Goal: Use online tool/utility: Utilize a website feature to perform a specific function

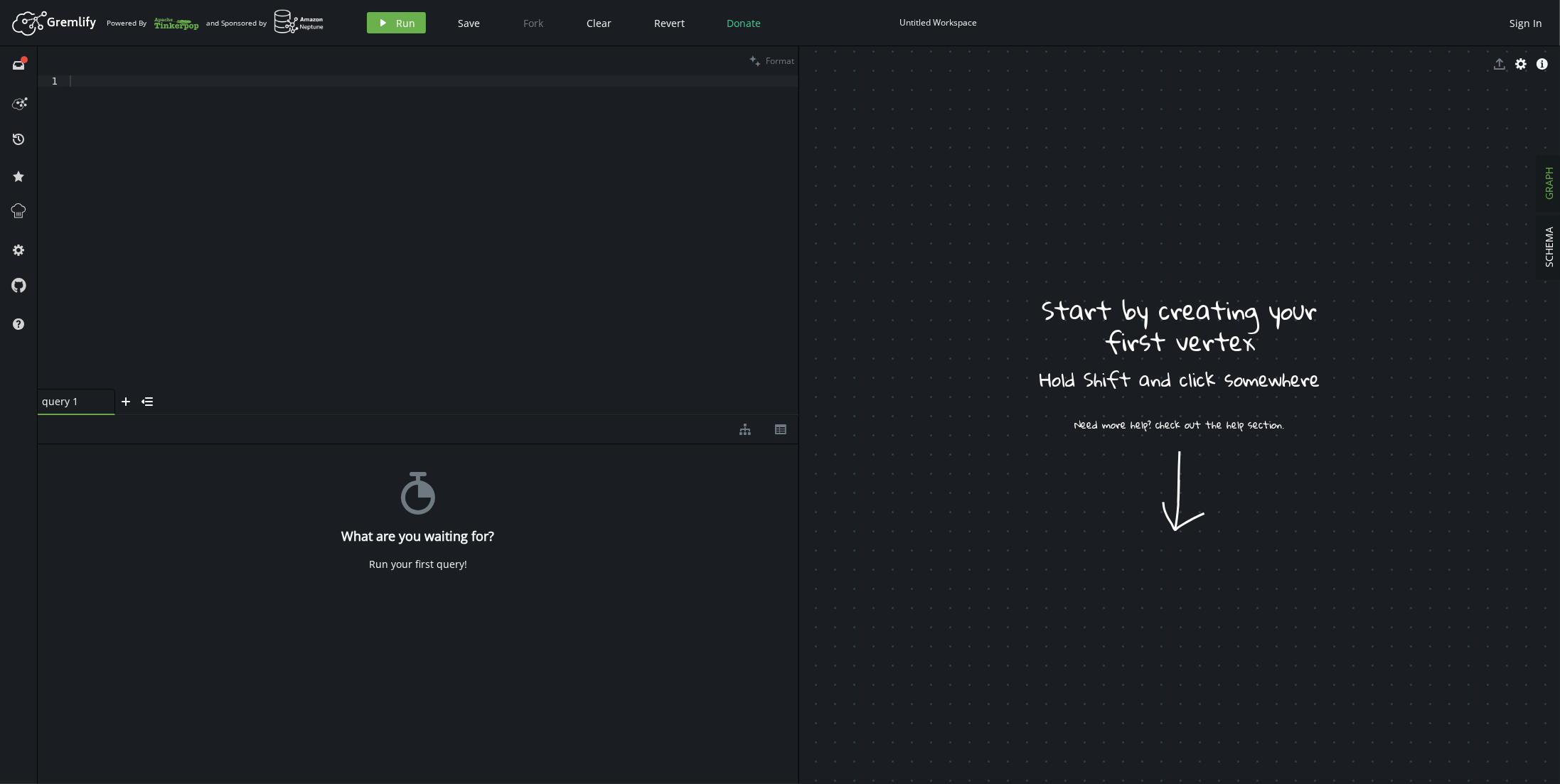
drag, startPoint x: 844, startPoint y: 128, endPoint x: 927, endPoint y: 162, distance: 89.7
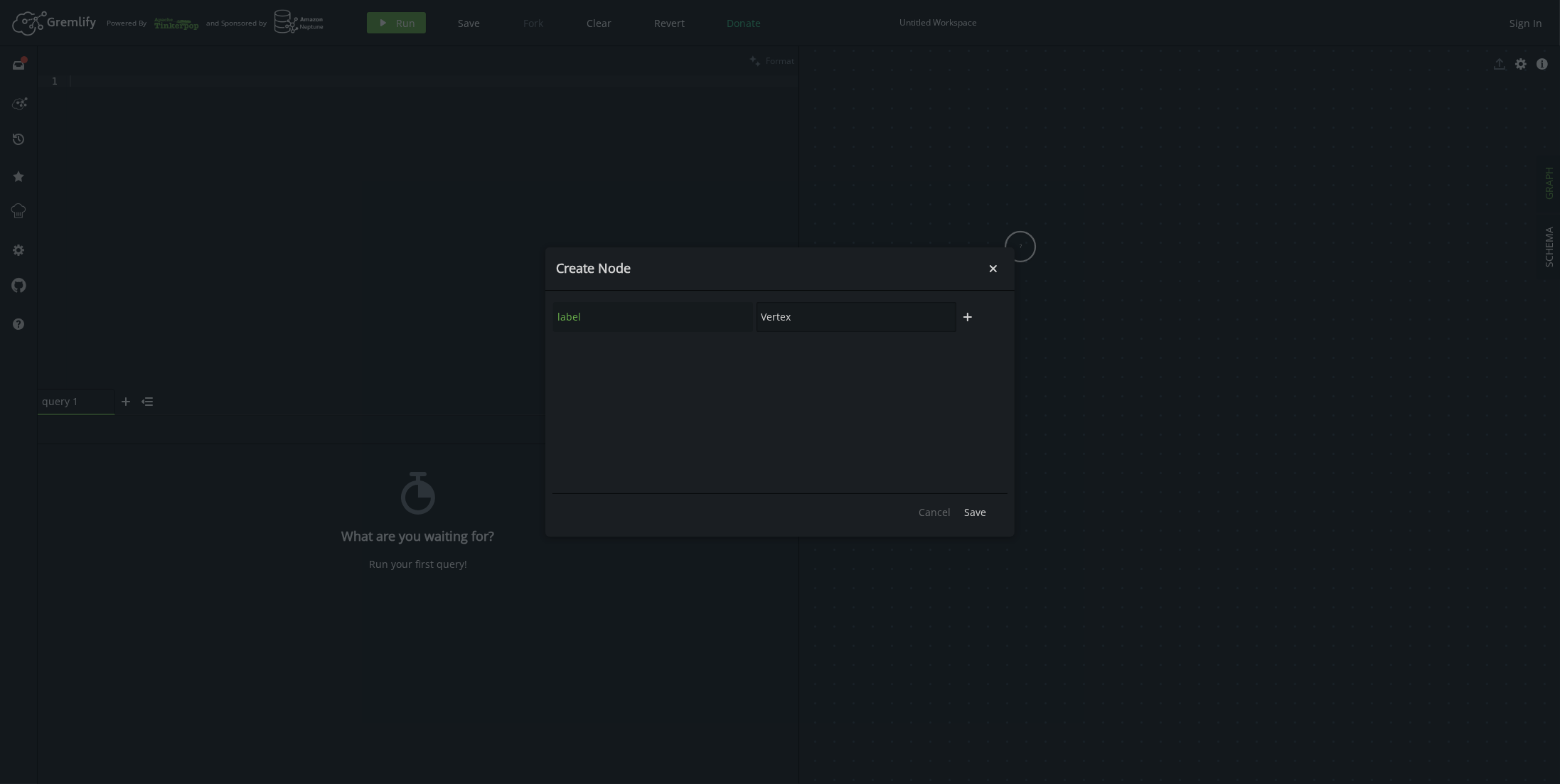
click at [814, 318] on input "Vertex" at bounding box center [856, 316] width 200 height 30
click at [980, 510] on span "Save" at bounding box center [975, 512] width 22 height 14
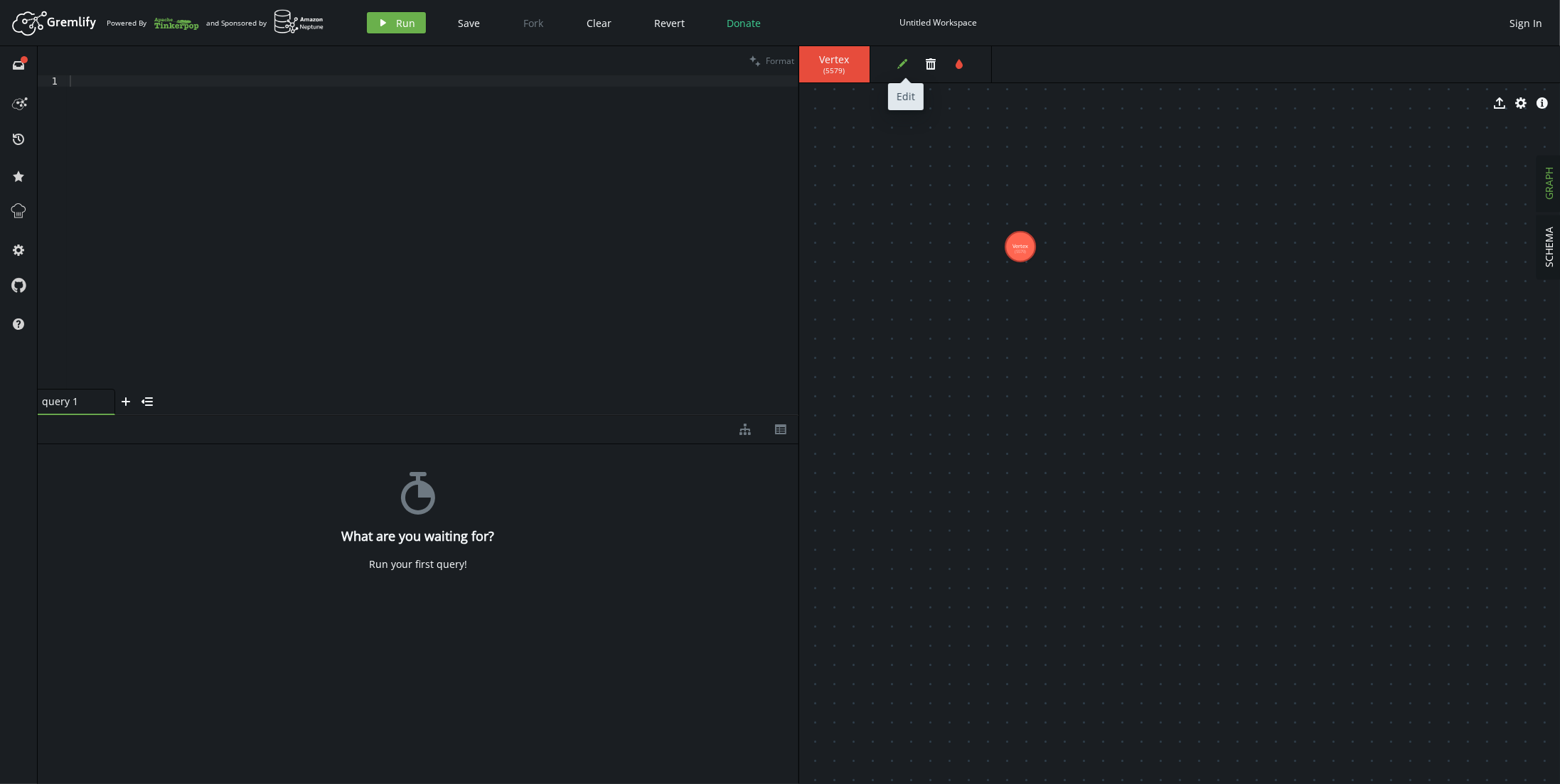
click at [901, 69] on icon "edit" at bounding box center [901, 64] width 11 height 11
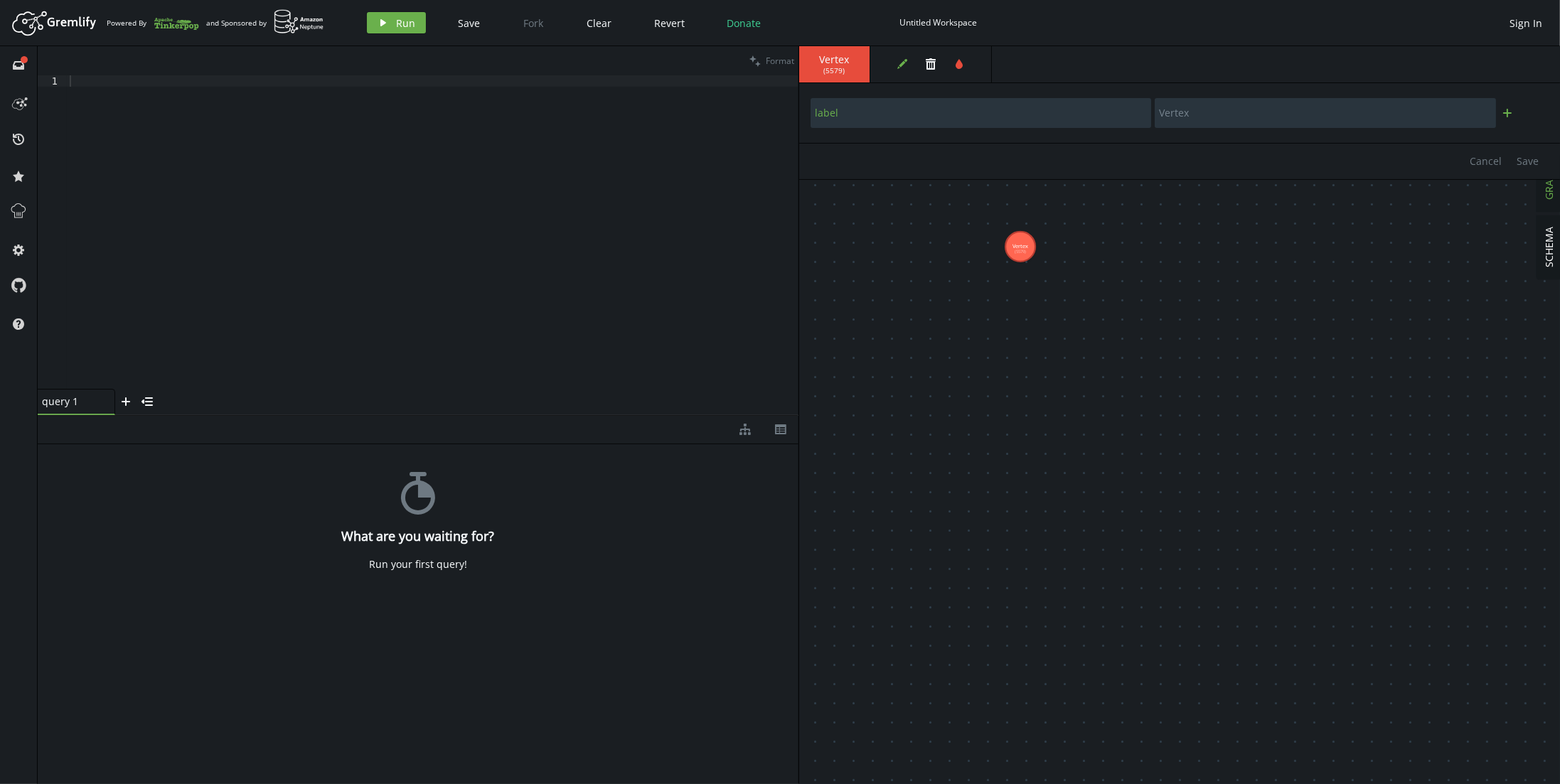
click at [1510, 113] on icon "plus" at bounding box center [1506, 112] width 11 height 11
click at [893, 153] on input "text" at bounding box center [981, 151] width 340 height 30
drag, startPoint x: 877, startPoint y: 153, endPoint x: 763, endPoint y: 133, distance: 115.7
click at [763, 133] on div "clean Format 1 XXXXXXXXXXXXXXXXXXXXXXXXXXXXXXXXXXXXXXXXXXXXXXXXXXXXXXXXXXXXXXXX…" at bounding box center [798, 414] width 1522 height 737
type input "num"
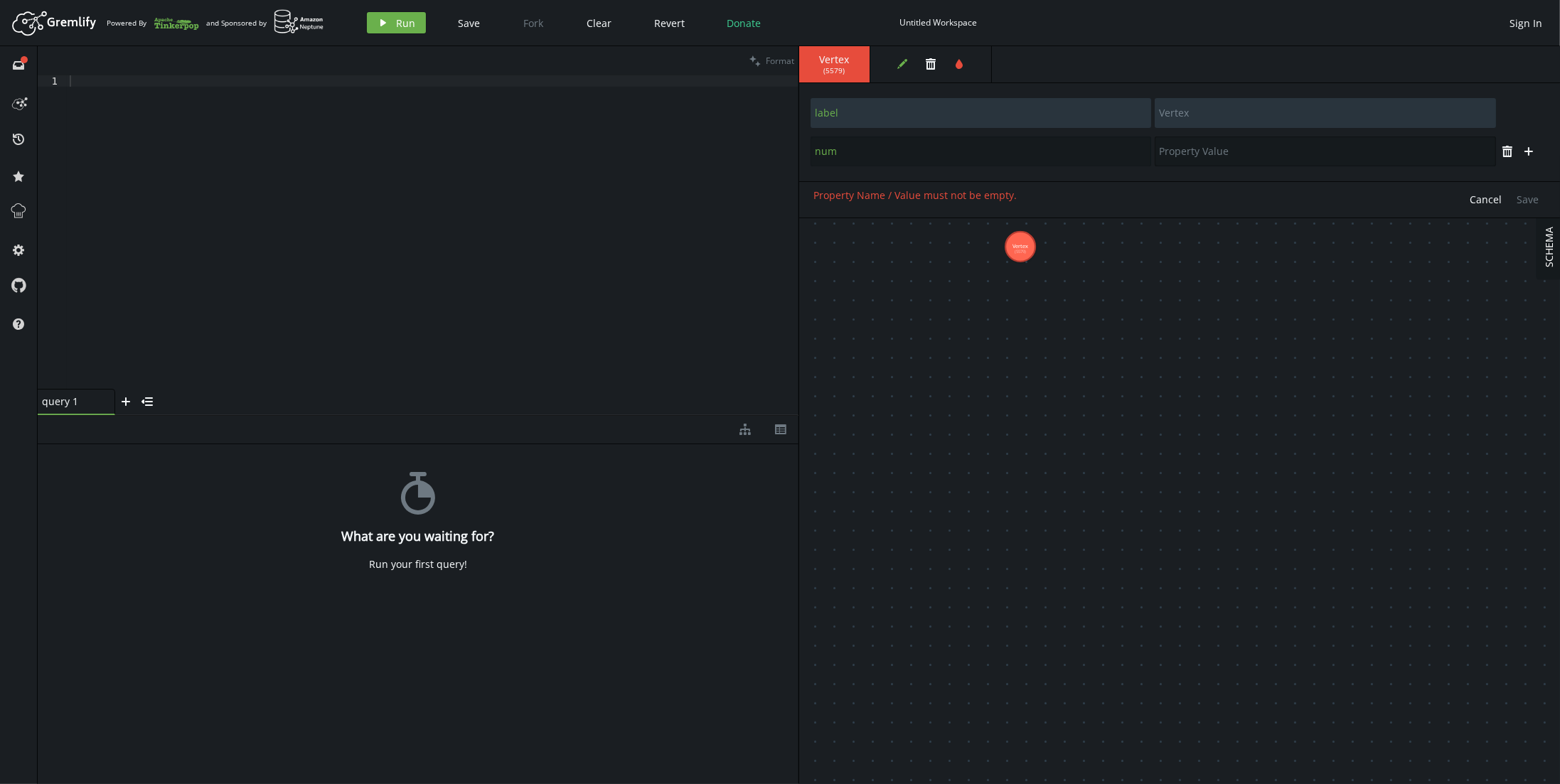
click at [1249, 157] on input "text" at bounding box center [1325, 151] width 340 height 30
type input "q"
type input "1"
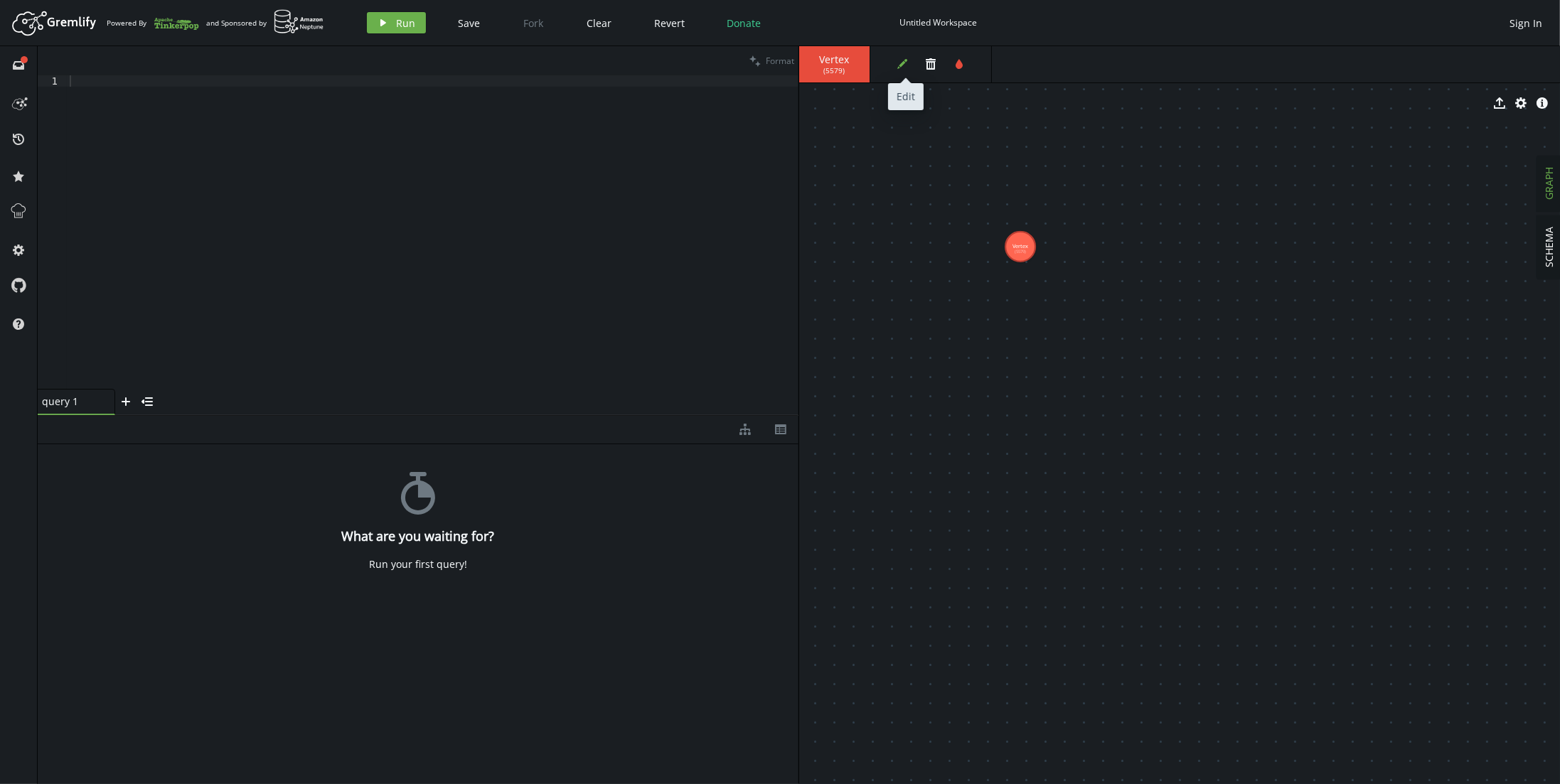
click at [909, 61] on button "edit" at bounding box center [901, 64] width 21 height 21
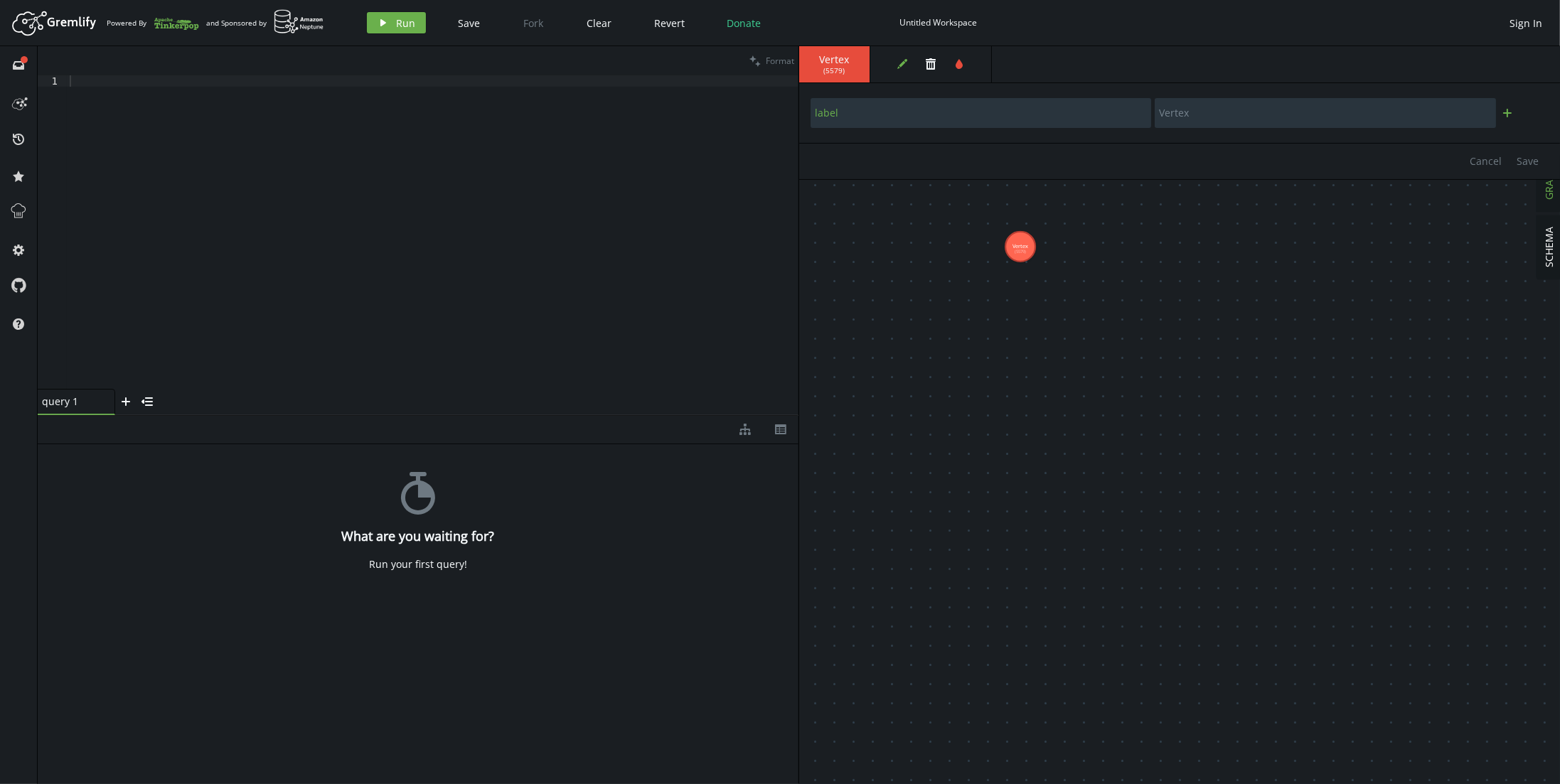
click at [1510, 112] on icon "button" at bounding box center [1506, 112] width 9 height 9
click at [857, 153] on input "text" at bounding box center [981, 151] width 340 height 30
type input "num"
click at [1231, 156] on input "text" at bounding box center [1325, 151] width 340 height 30
type input "1"
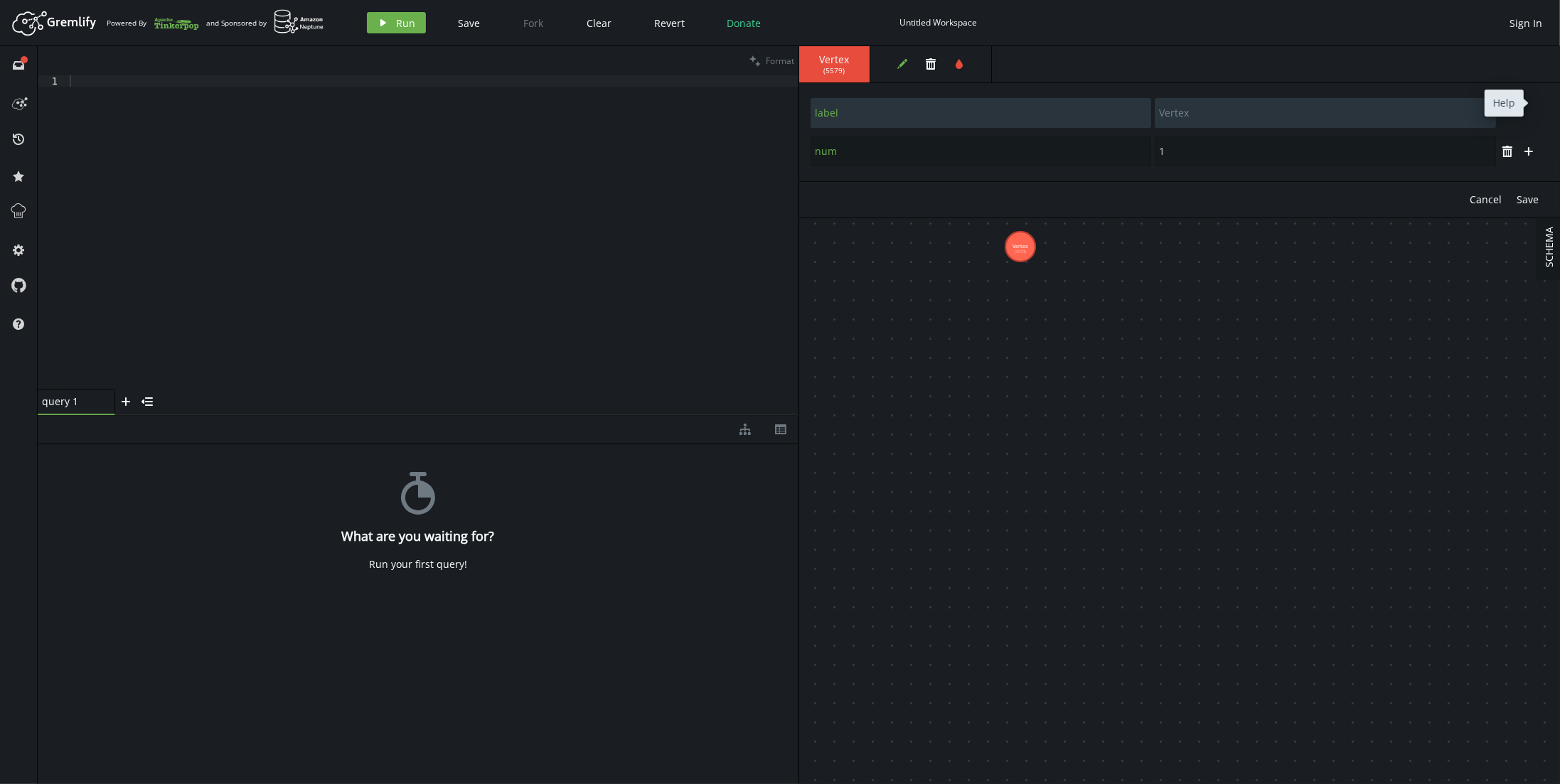
click at [1523, 210] on div "Cancel Save" at bounding box center [1180, 199] width 761 height 36
click at [1527, 202] on span "Save" at bounding box center [1527, 199] width 22 height 14
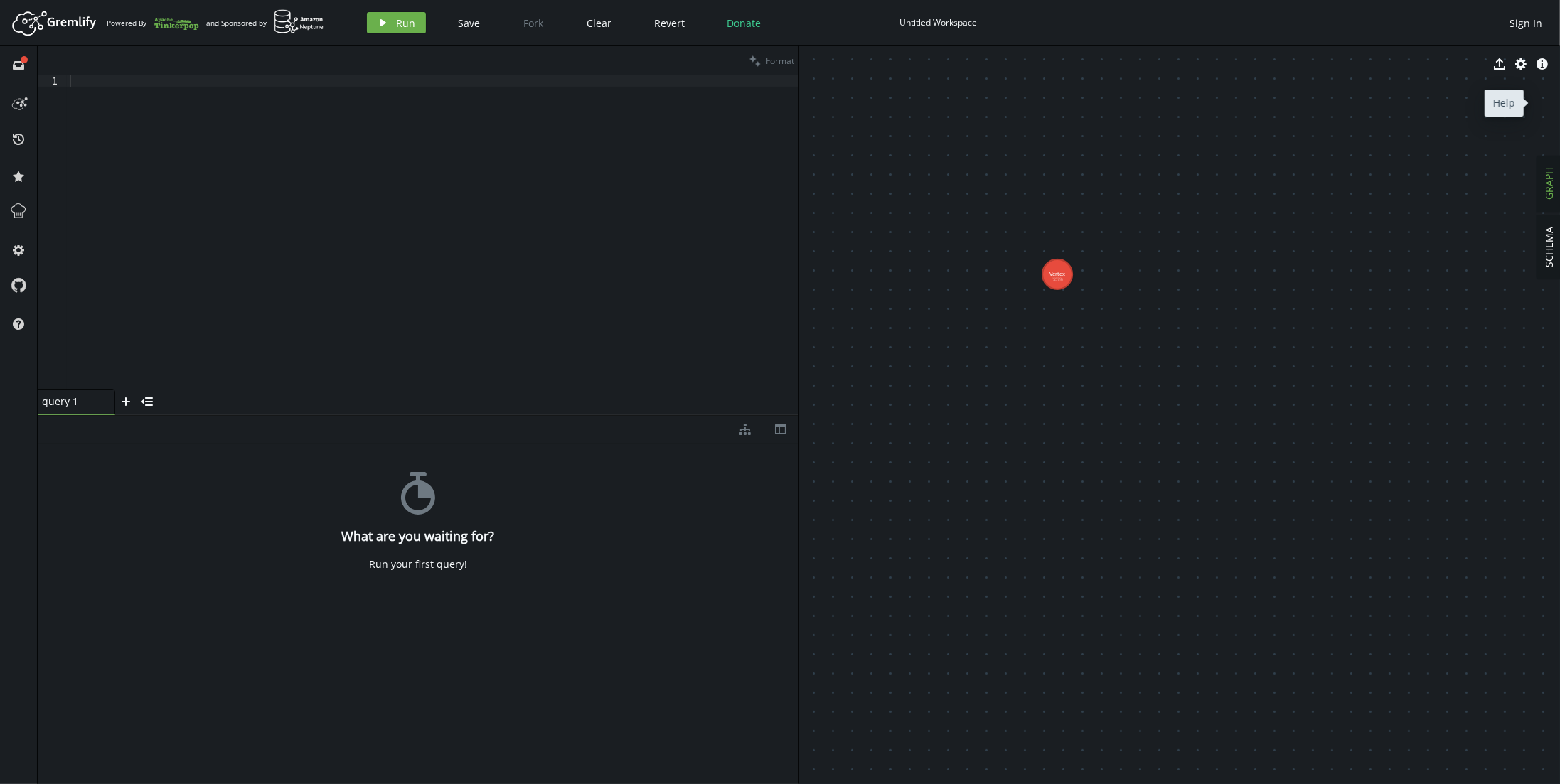
drag, startPoint x: 1199, startPoint y: 234, endPoint x: 1143, endPoint y: 229, distance: 56.2
click at [1039, 237] on body "Artboard Created with Sketch. Powered By and Sponsored by play Run Save Fork Cl…" at bounding box center [780, 392] width 1560 height 784
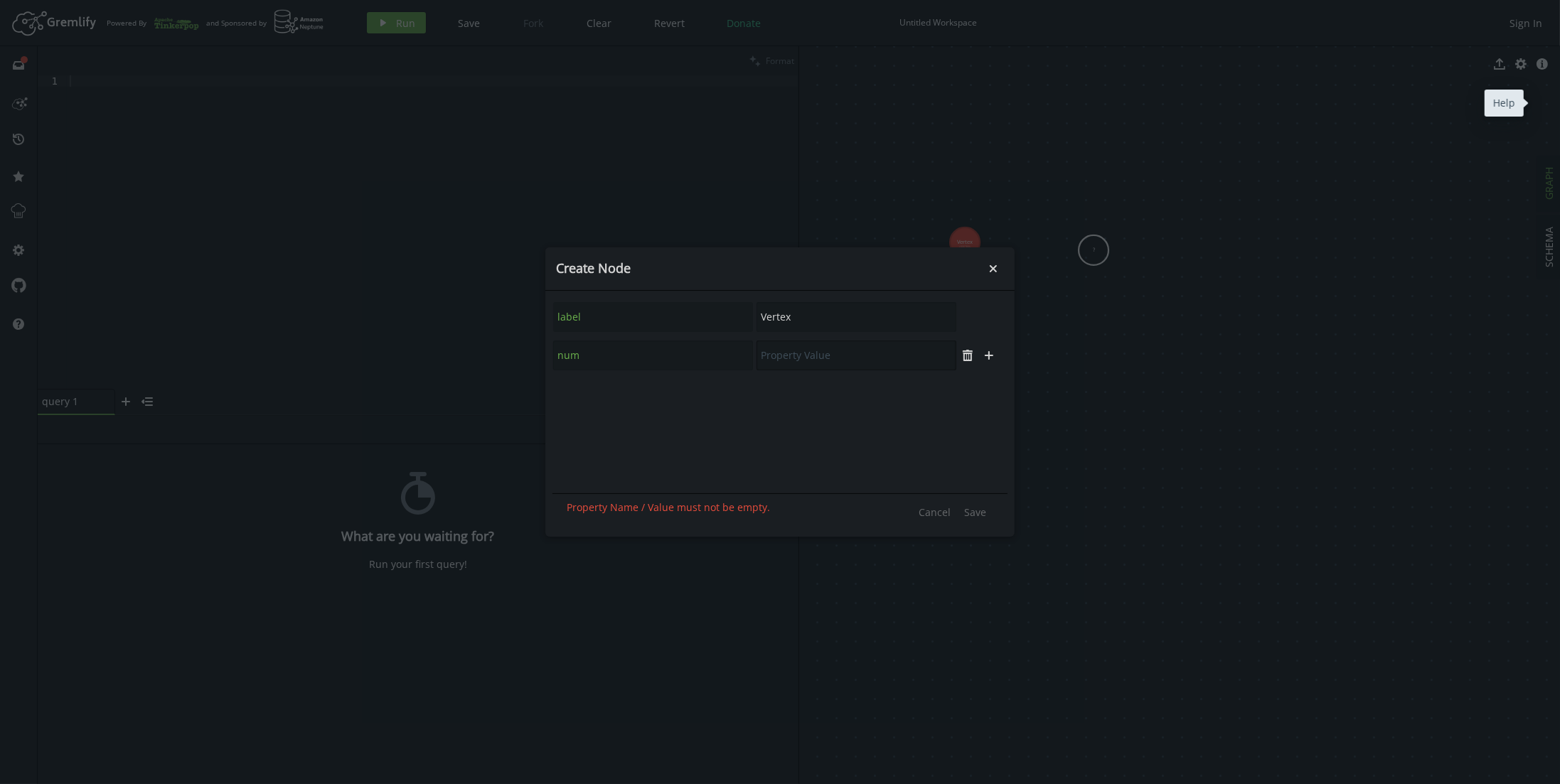
click at [877, 349] on input "text" at bounding box center [856, 355] width 200 height 30
type input "2"
click at [977, 511] on span "Save" at bounding box center [975, 512] width 22 height 14
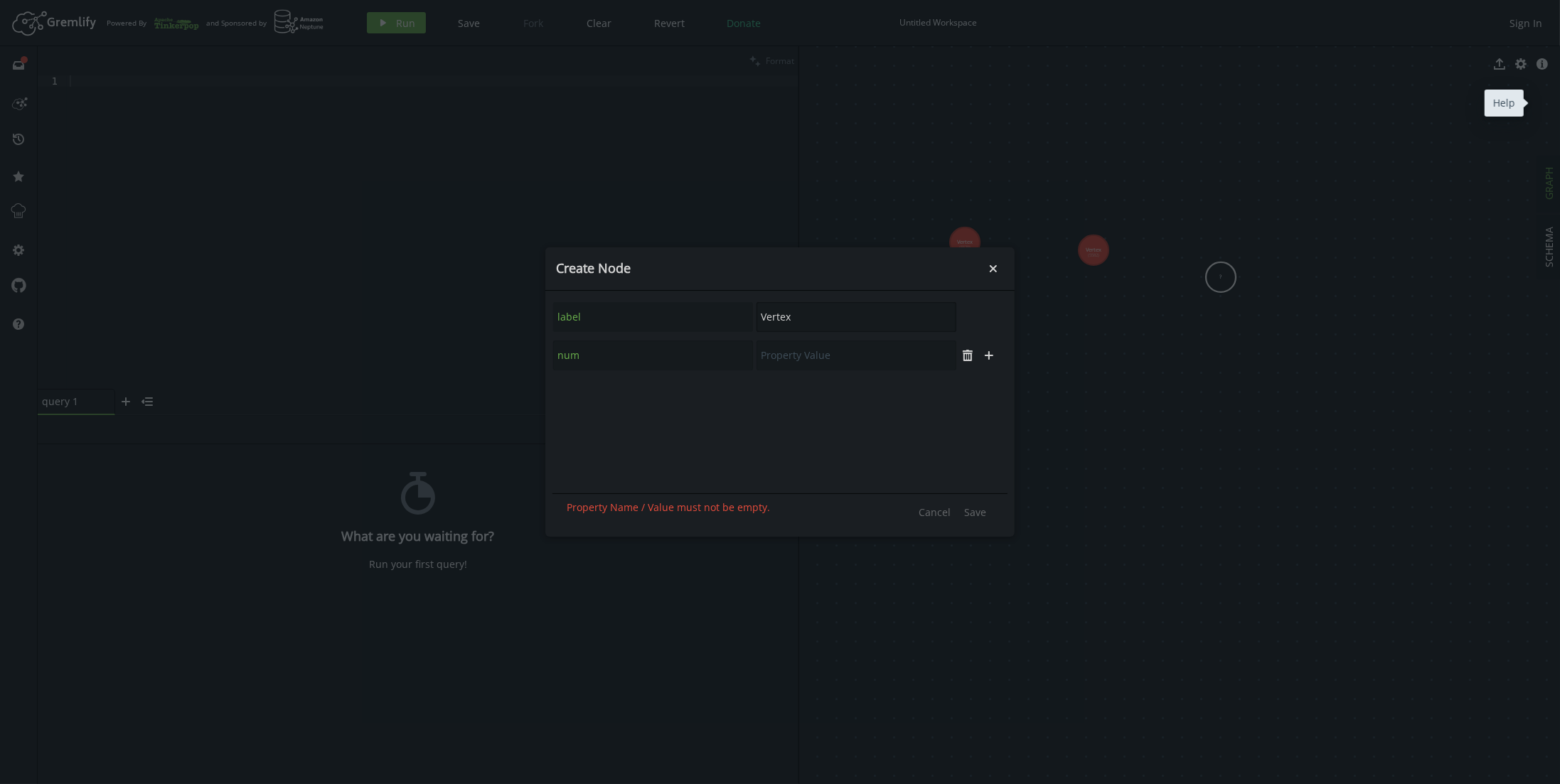
click at [810, 315] on input "Vertex" at bounding box center [856, 316] width 200 height 30
type input "V"
type input "kkk"
click at [967, 316] on icon "button" at bounding box center [967, 316] width 9 height 9
click at [563, 356] on input "text" at bounding box center [653, 355] width 200 height 30
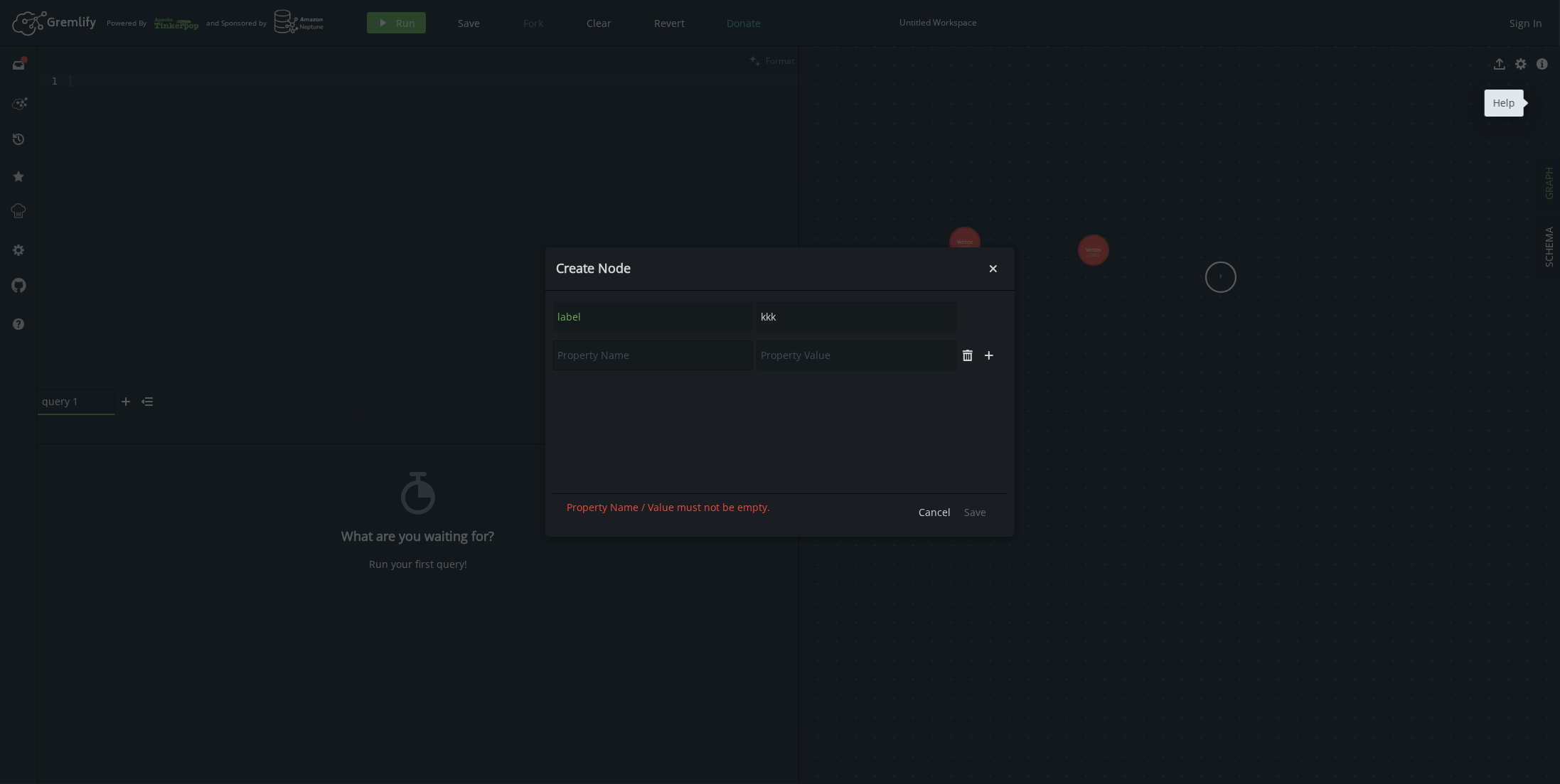
type input "N"
type input "num"
click at [830, 359] on input "text" at bounding box center [856, 355] width 200 height 30
type input "["
type input "1"
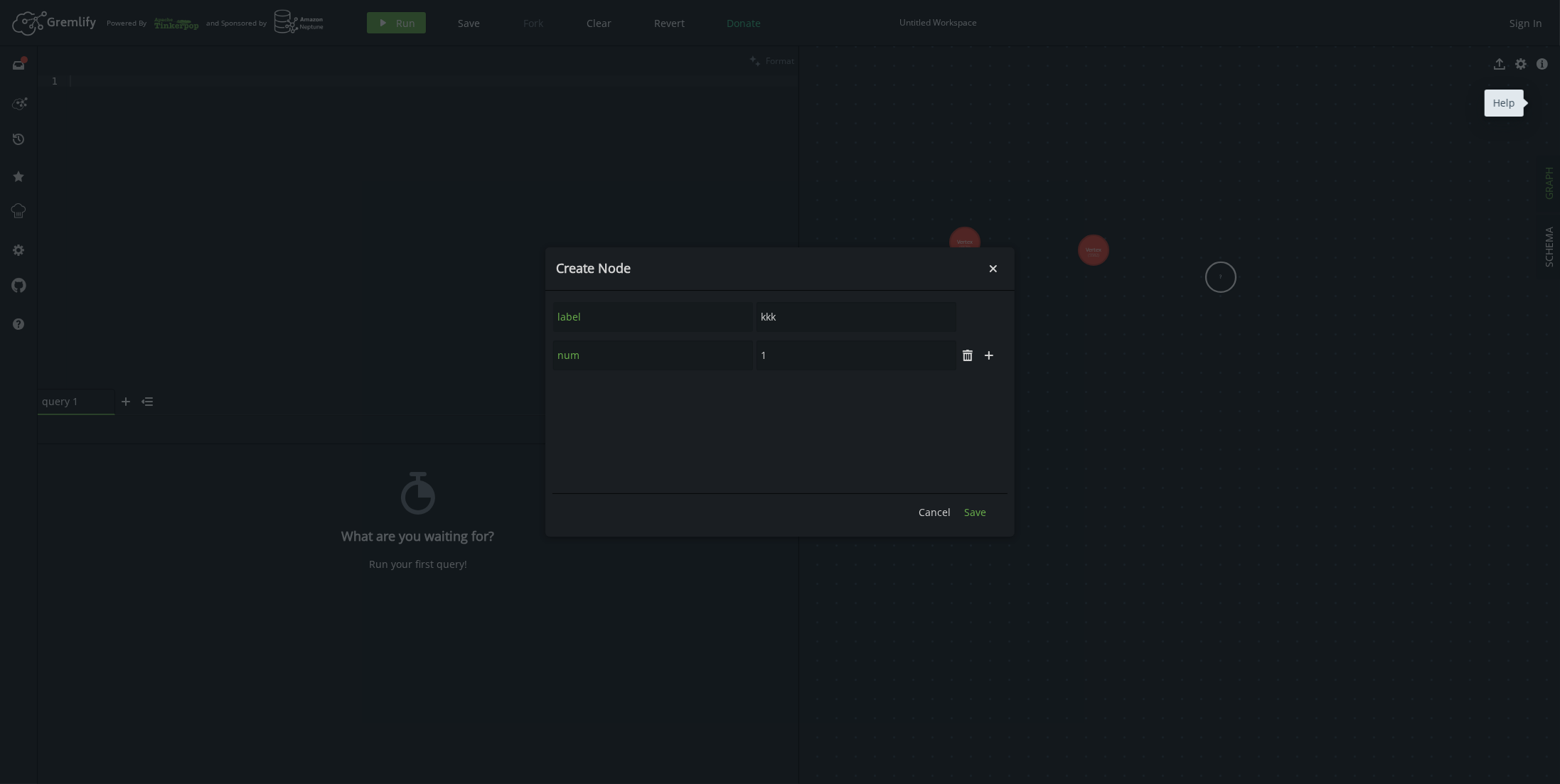
click at [982, 512] on span "Save" at bounding box center [975, 512] width 22 height 14
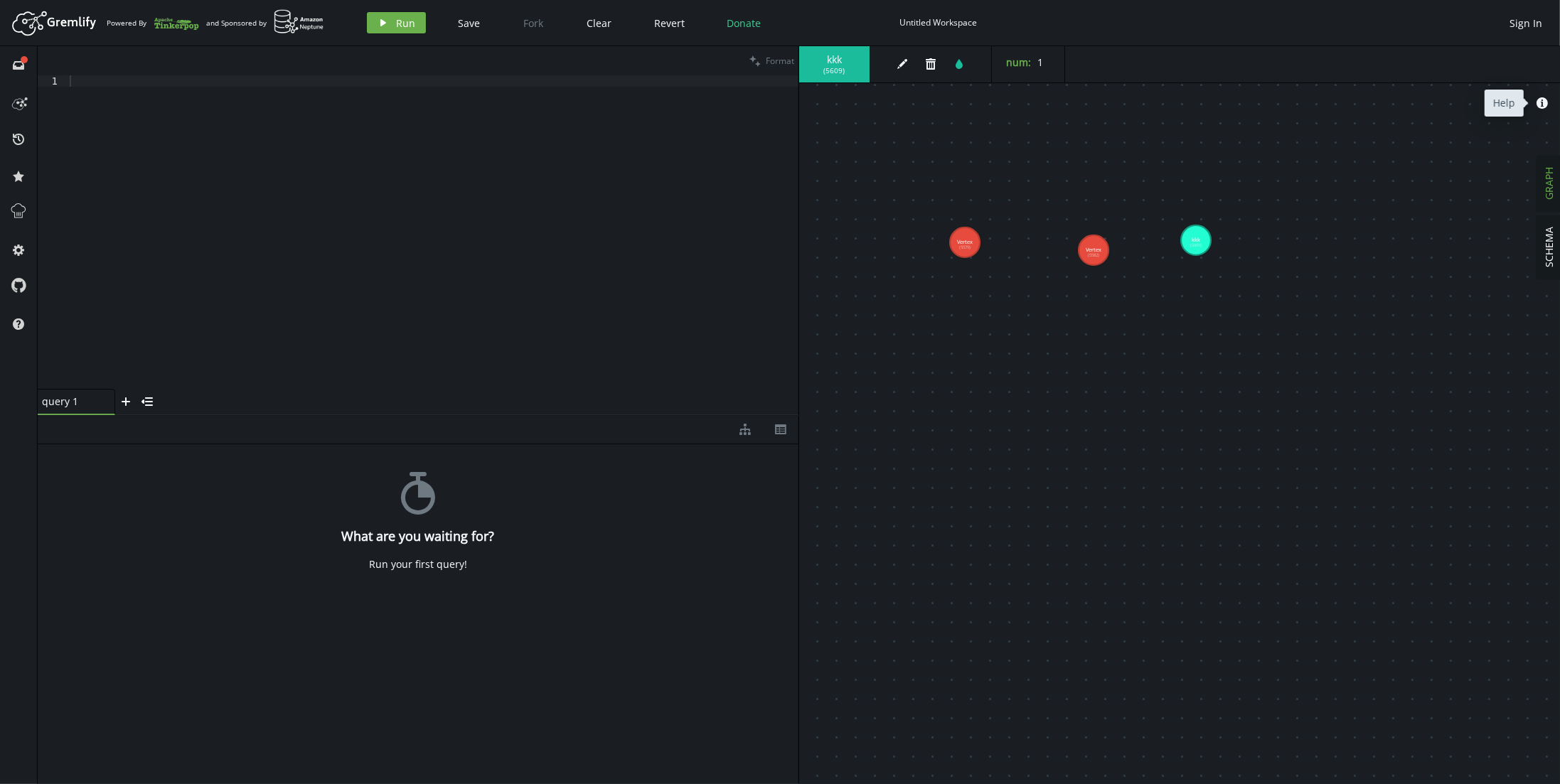
drag, startPoint x: 1220, startPoint y: 268, endPoint x: 1196, endPoint y: 240, distance: 36.9
drag, startPoint x: 1088, startPoint y: 243, endPoint x: 1065, endPoint y: 229, distance: 26.9
click at [424, 182] on div at bounding box center [432, 244] width 732 height 336
click at [400, 16] on button "play Run" at bounding box center [395, 22] width 59 height 21
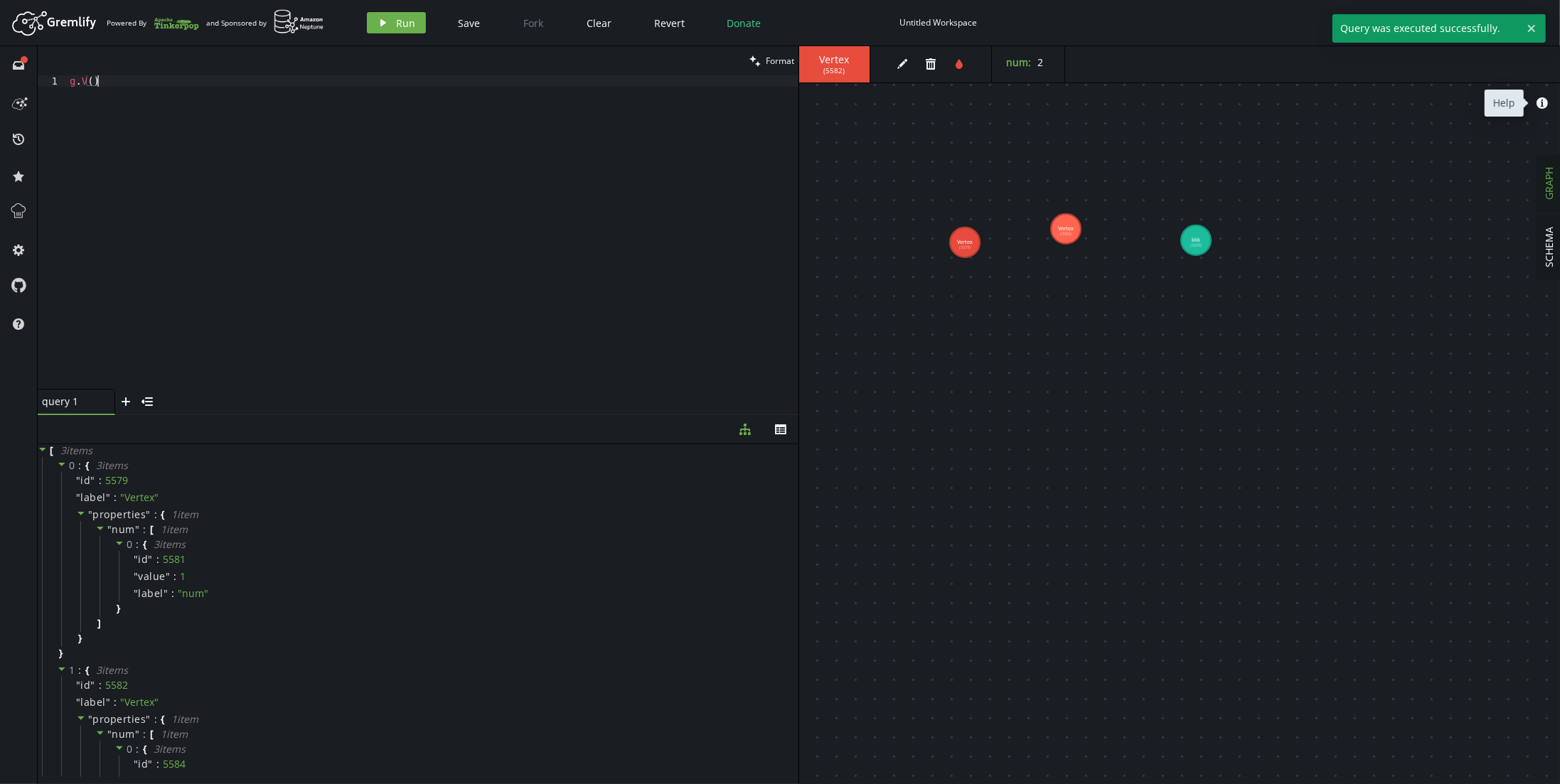
click at [196, 154] on div "g . V ( )" at bounding box center [432, 244] width 732 height 336
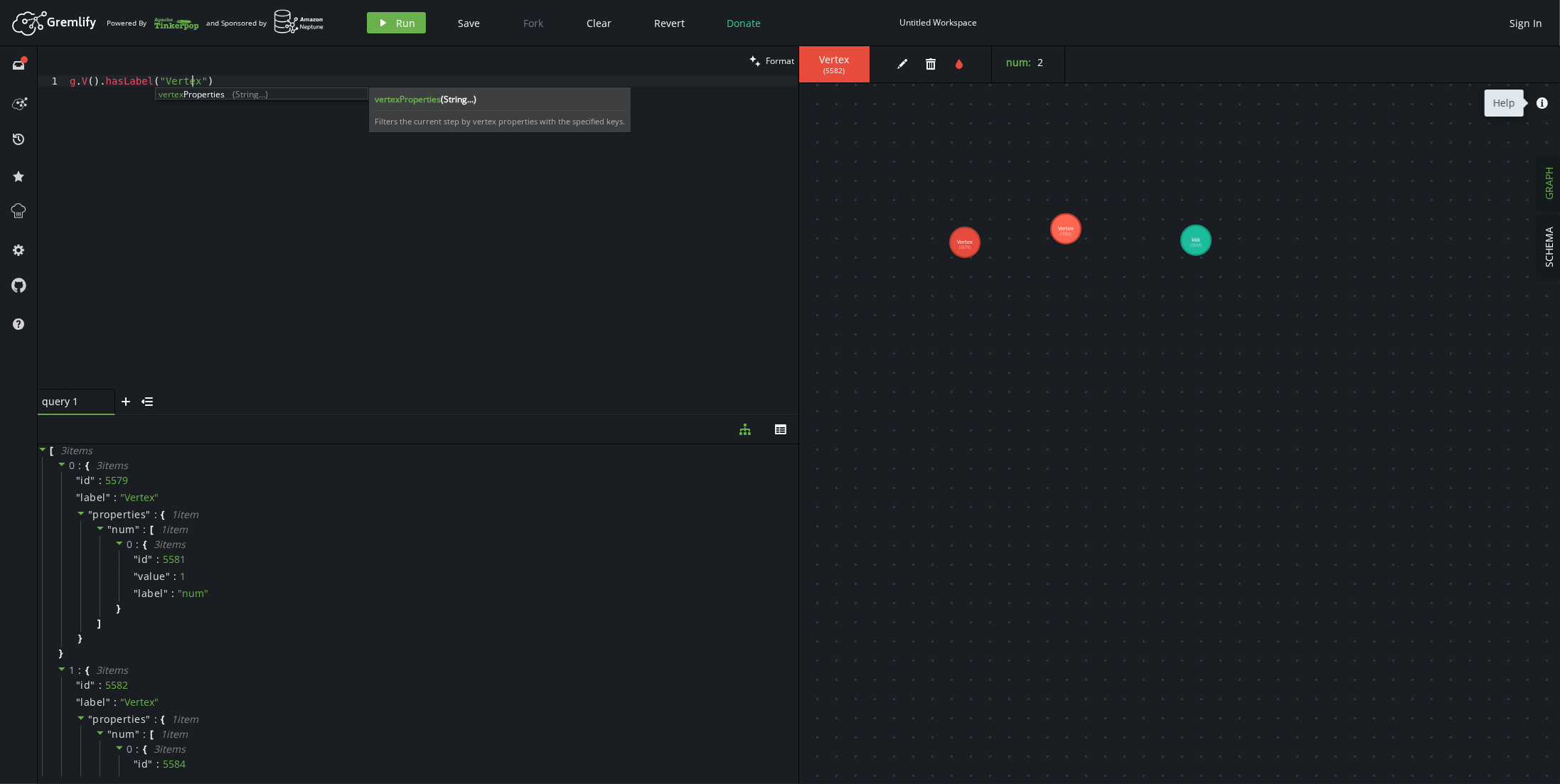
scroll to position [0, 122]
click at [397, 19] on span "Run" at bounding box center [405, 23] width 19 height 14
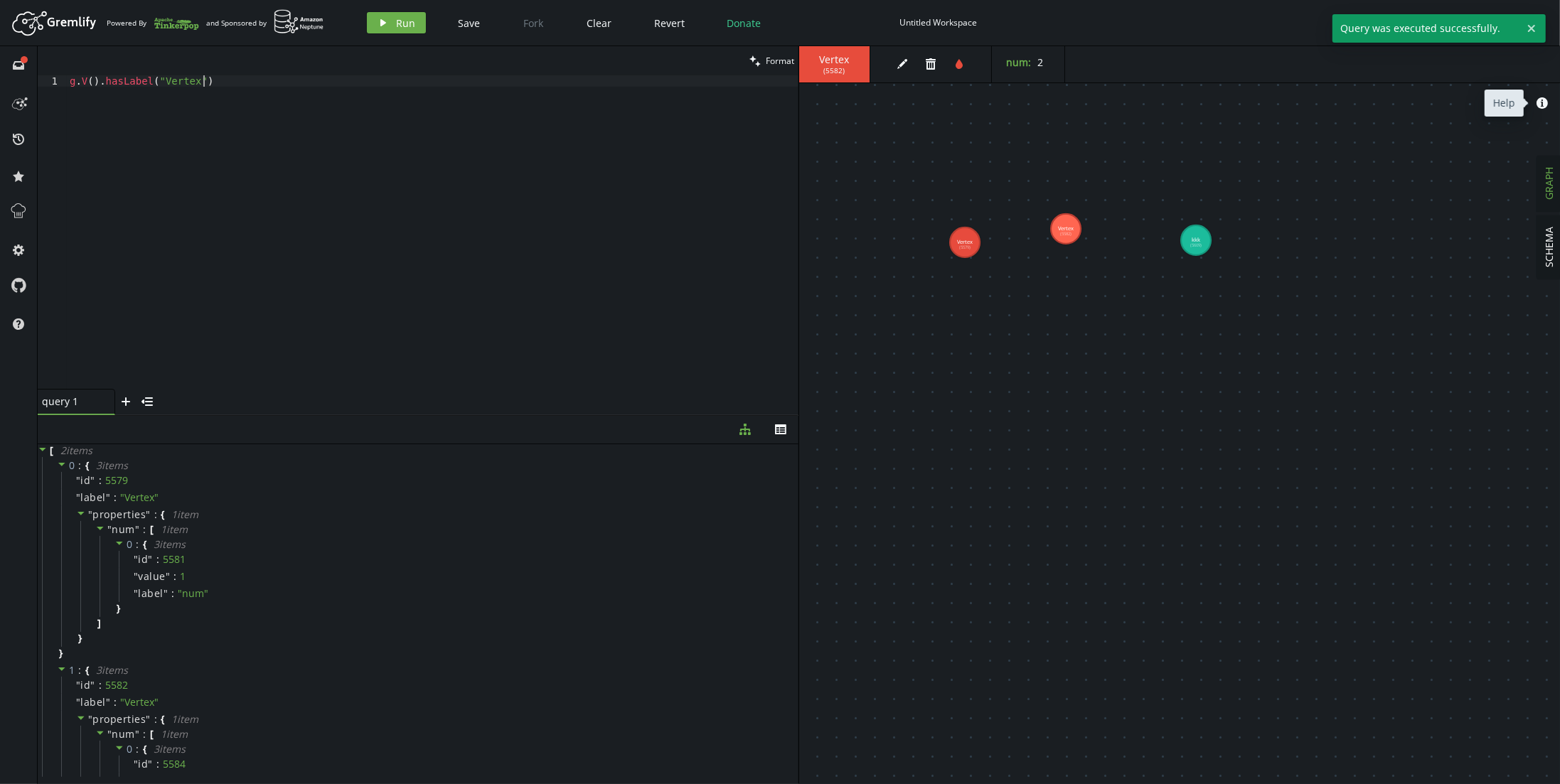
click at [202, 80] on div "g . V ( ) . hasLabel ( "Vertex" )" at bounding box center [432, 244] width 732 height 336
click at [394, 22] on button "play Run" at bounding box center [395, 22] width 59 height 21
click at [305, 108] on div "g . V ( ) . hasLabel ( "Vertex" , "kkk" )" at bounding box center [432, 244] width 732 height 336
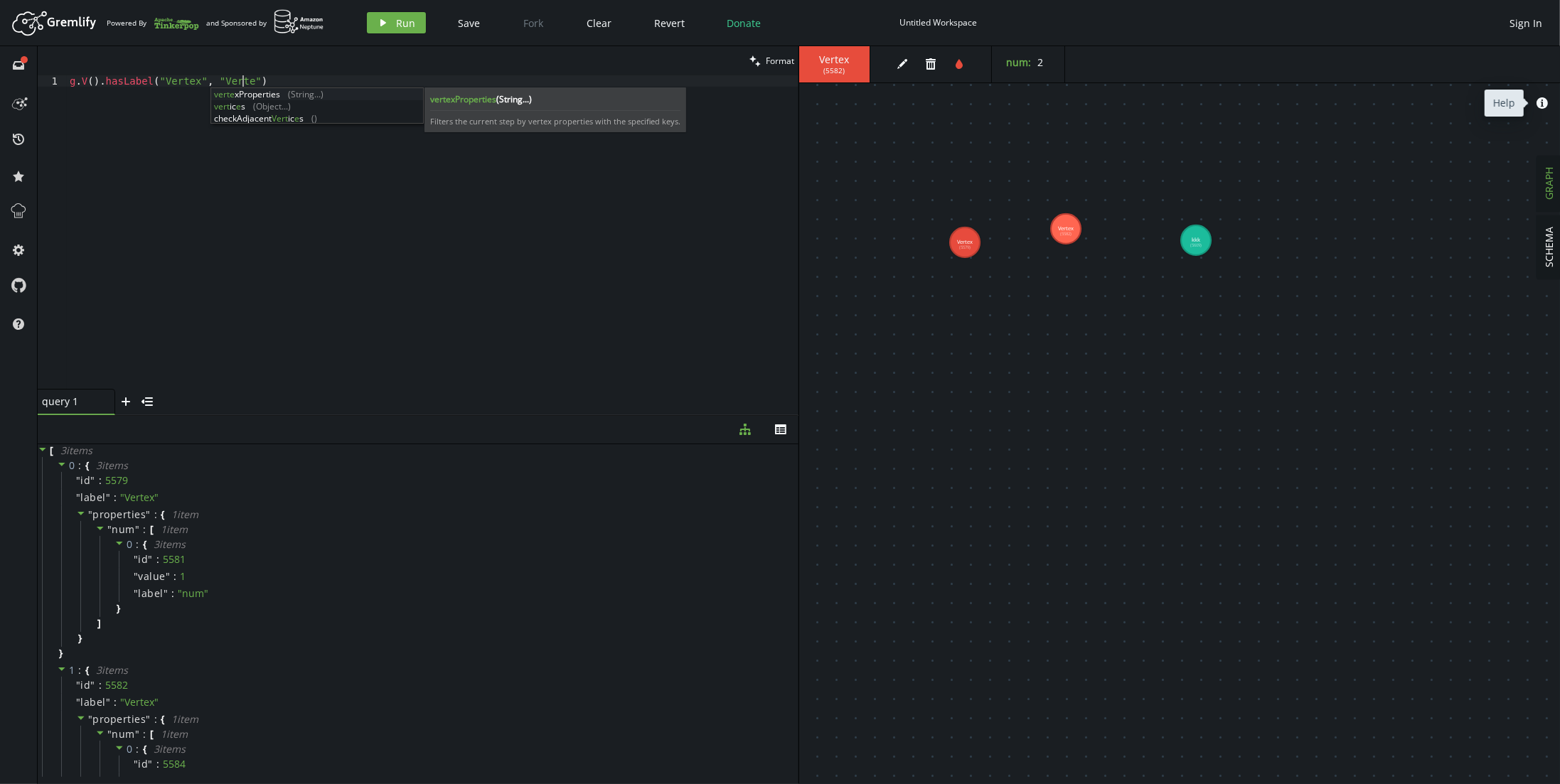
scroll to position [0, 178]
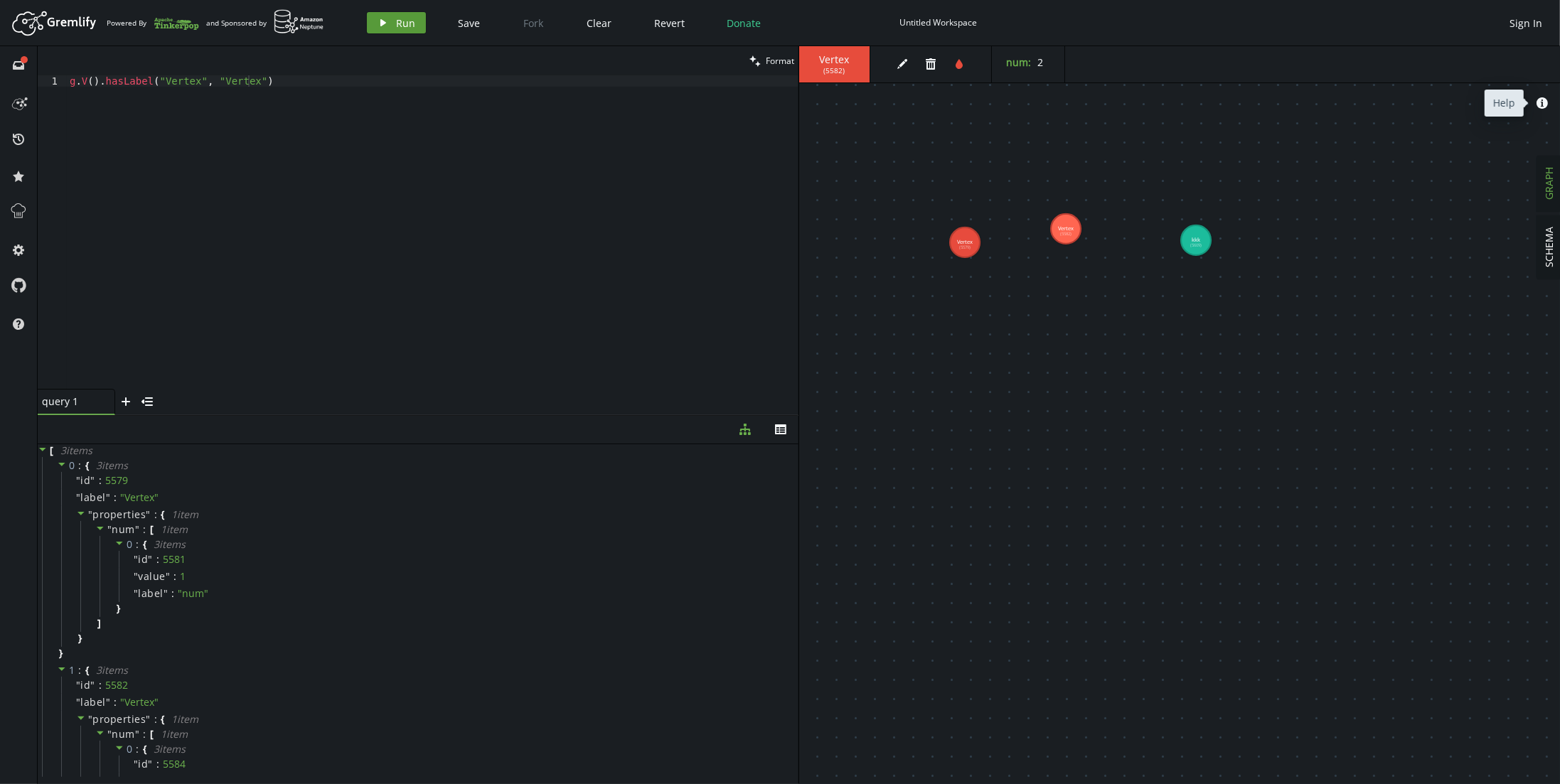
click at [399, 23] on span "Run" at bounding box center [405, 23] width 19 height 14
click at [406, 20] on span "Run" at bounding box center [405, 23] width 19 height 14
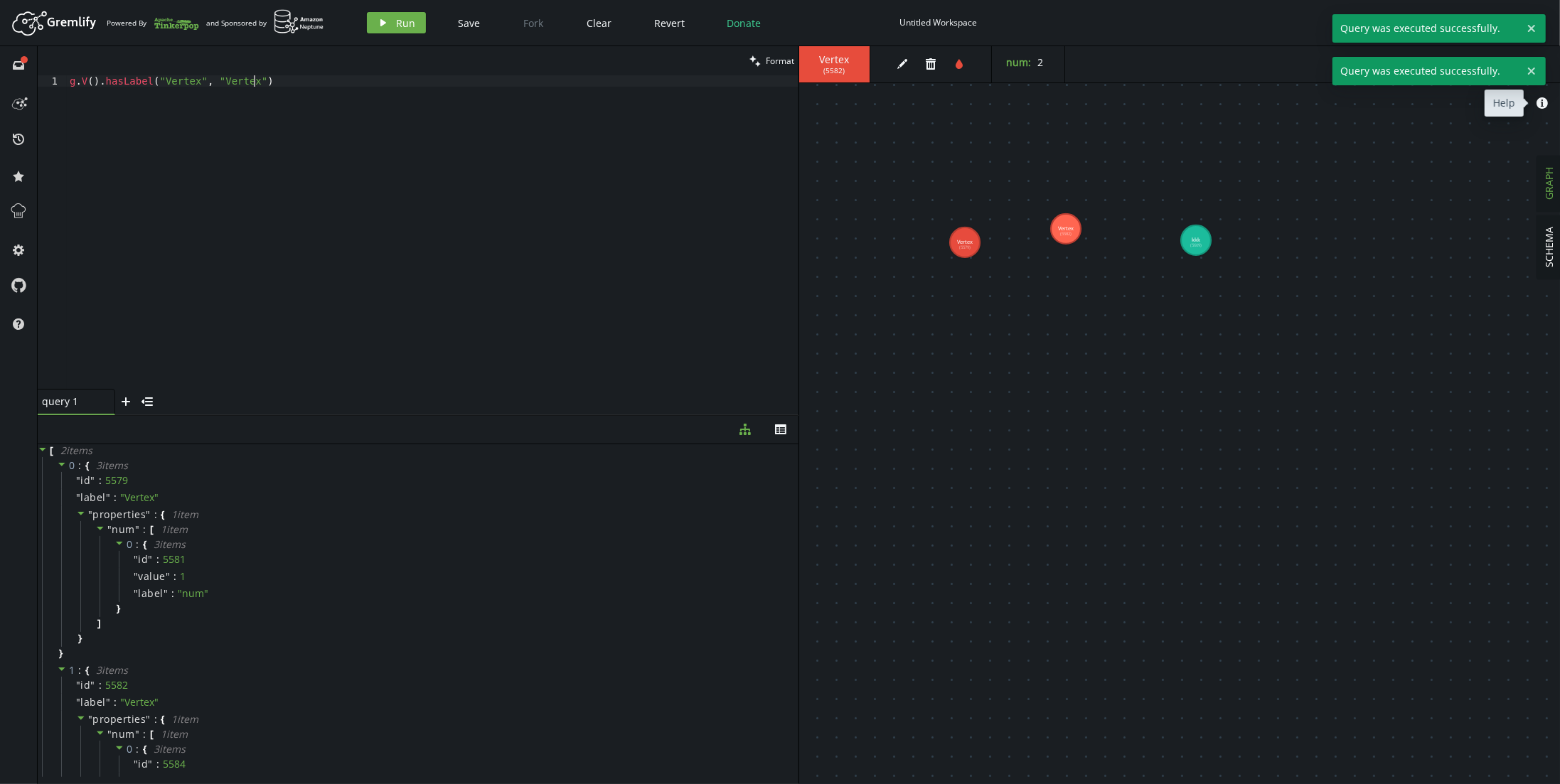
click at [253, 79] on div "g . V ( ) . hasLabel ( "Vertex" , "Vertex" )" at bounding box center [432, 244] width 732 height 336
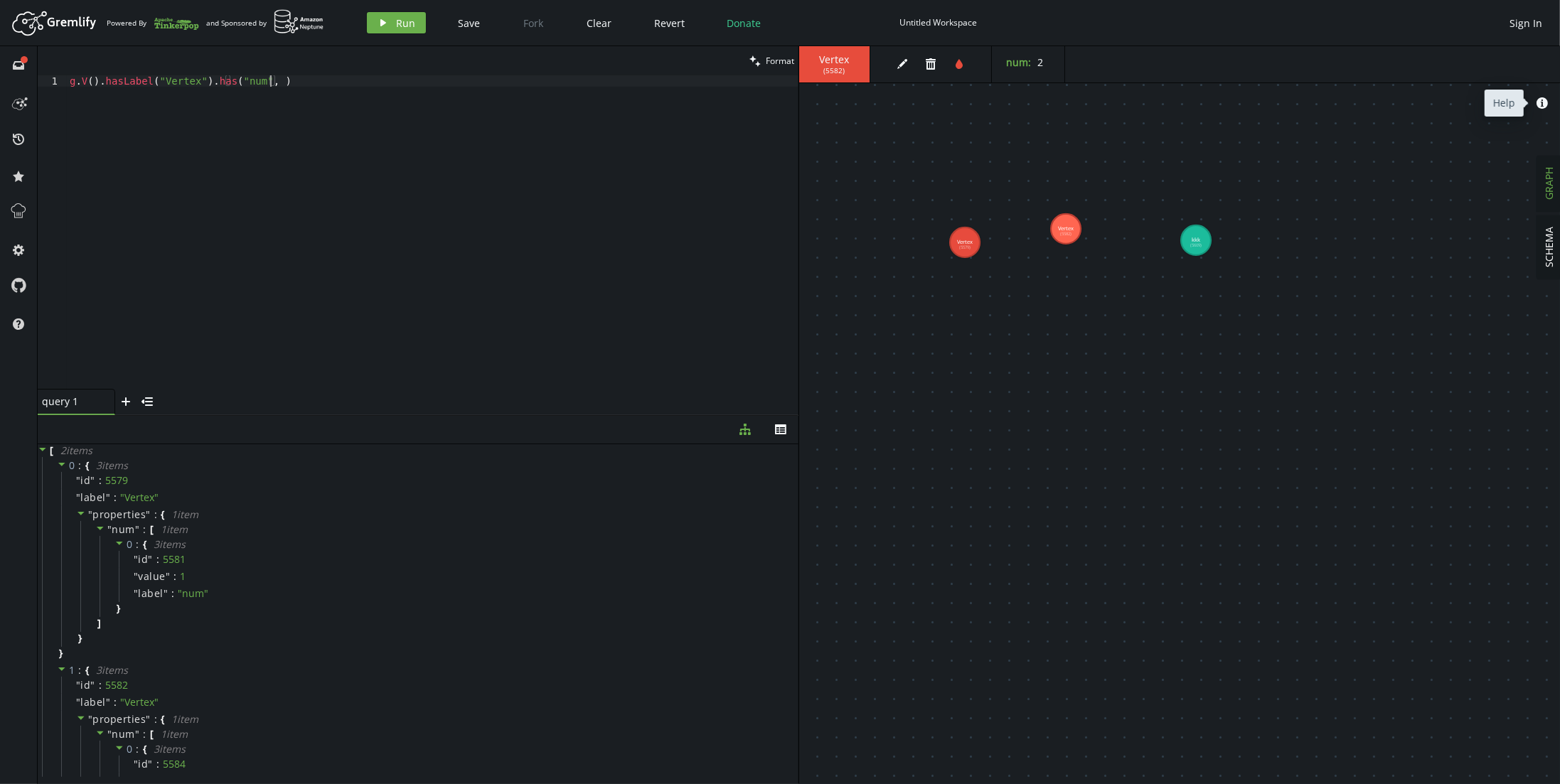
scroll to position [0, 205]
click at [384, 24] on icon "play" at bounding box center [382, 22] width 11 height 11
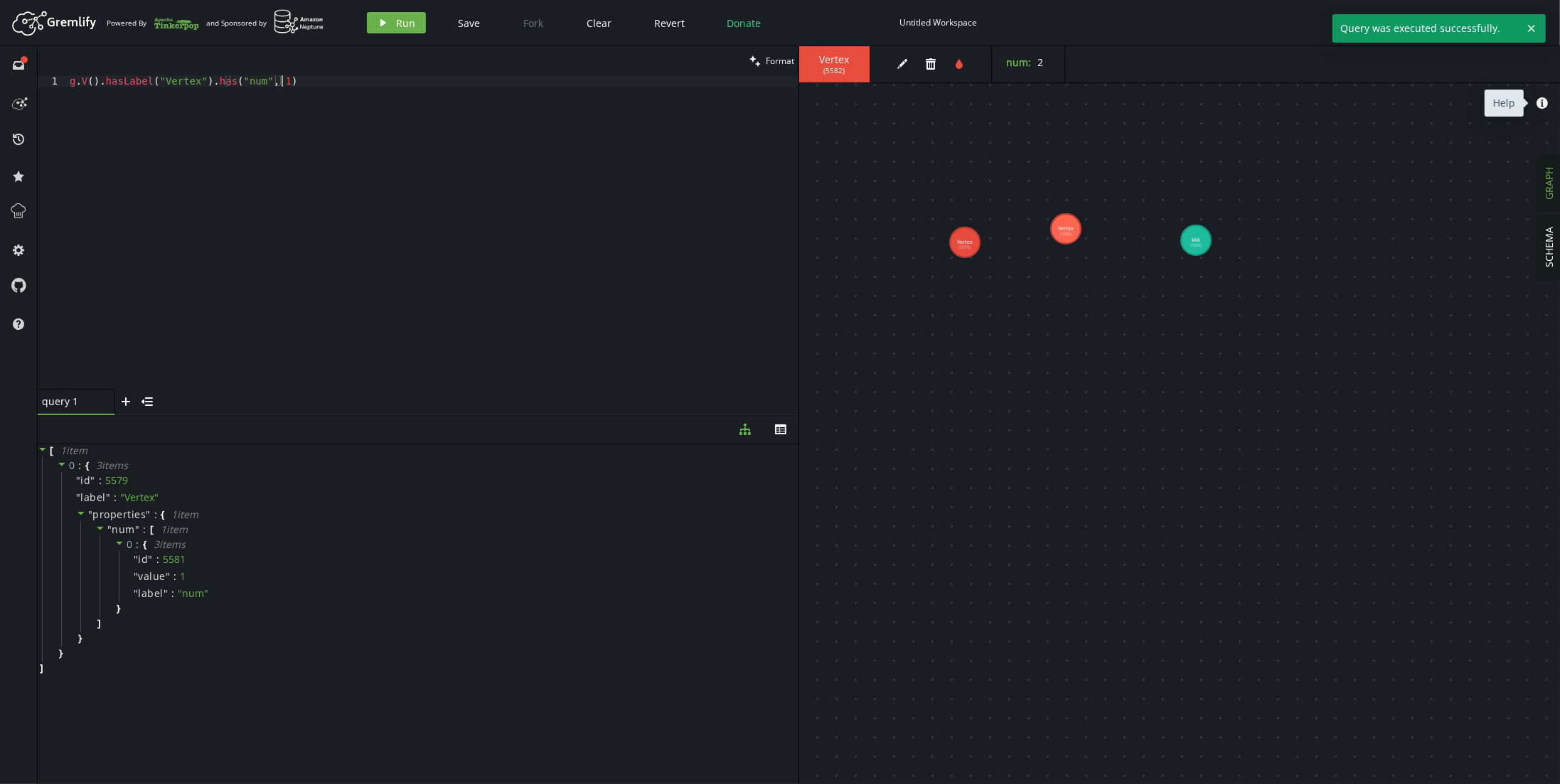
click at [379, 80] on div "g . V ( ) . hasLabel ( "Vertex" ) . has ( "num" , 1 )" at bounding box center [432, 244] width 732 height 336
click at [404, 22] on span "Run" at bounding box center [405, 23] width 19 height 14
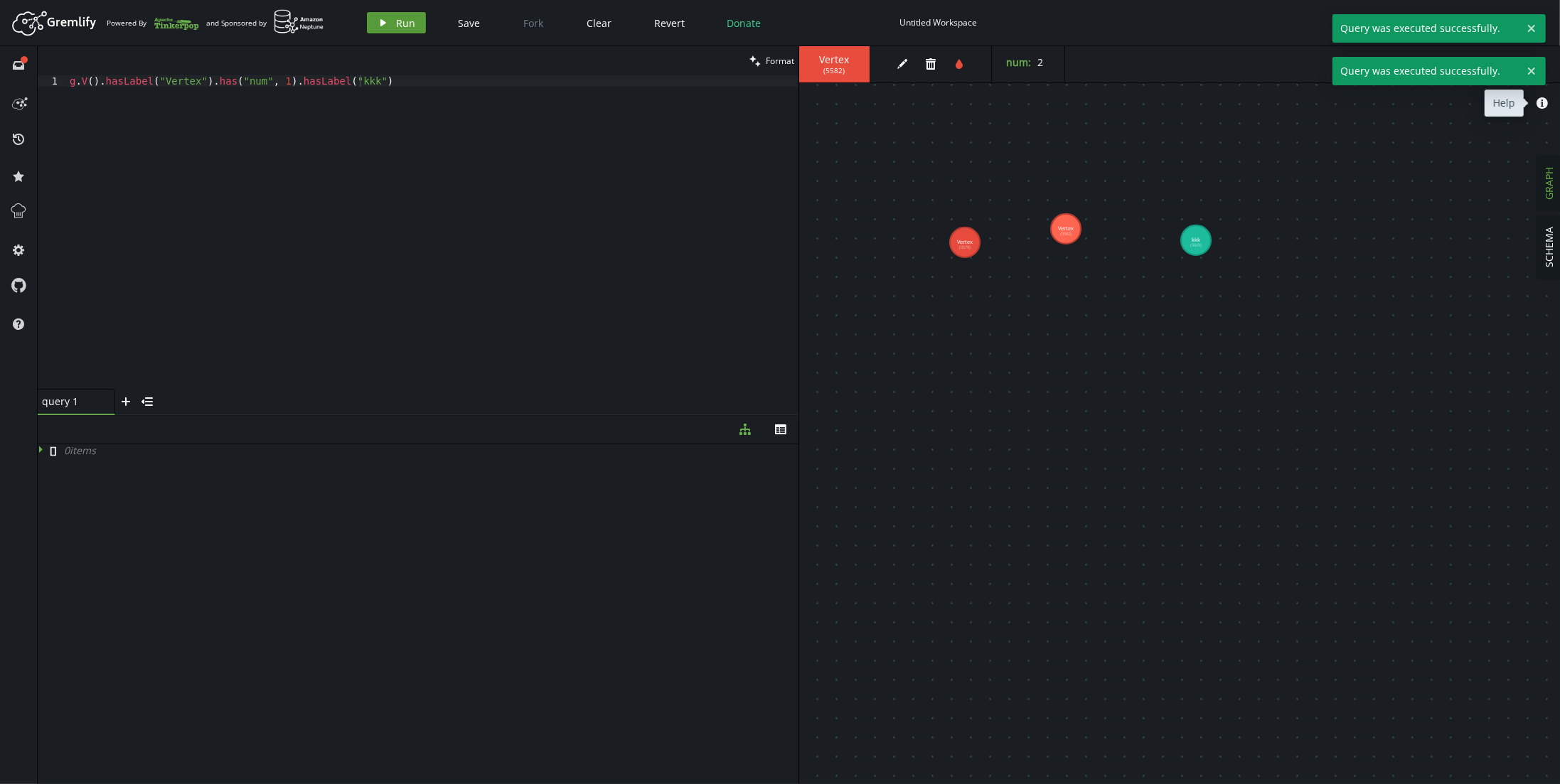
click at [404, 22] on span "Run" at bounding box center [405, 23] width 19 height 14
click at [398, 84] on div "g . V ( ) . hasLabel ( "Vertex" ) . has ( "num" , 1 ) . hasLabel ( "kkk" )" at bounding box center [432, 244] width 732 height 336
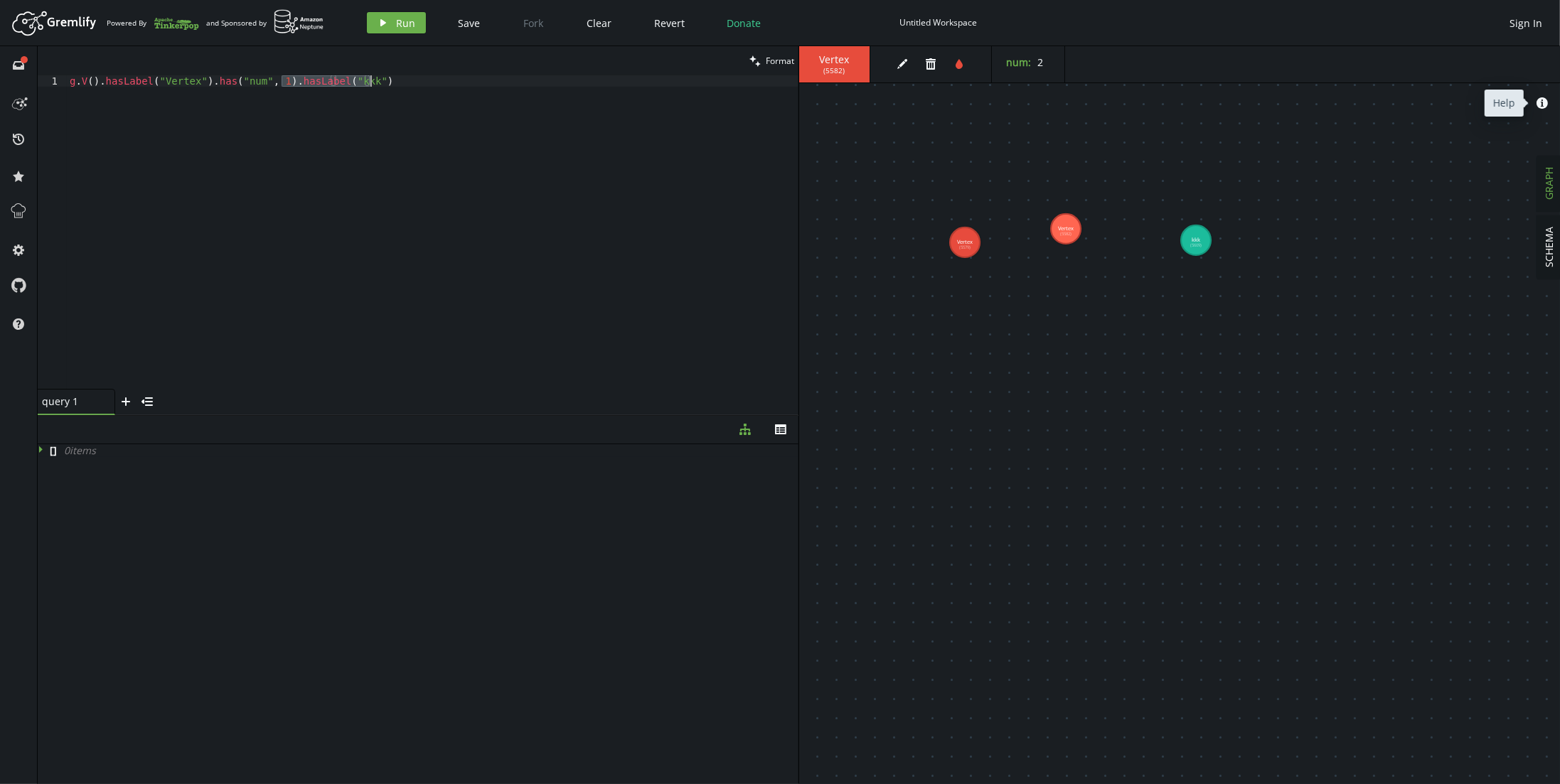
drag, startPoint x: 280, startPoint y: 79, endPoint x: 451, endPoint y: 90, distance: 171.4
click at [451, 90] on div "g . V ( ) . hasLabel ( "Vertex" ) . has ( "num" , 1 ) . hasLabel ( "kkk" )" at bounding box center [432, 244] width 732 height 336
click at [205, 81] on div "g . V ( ) . hasLabel ( "Vertex" ) . has ( "num" , 1 )" at bounding box center [432, 244] width 732 height 336
paste textarea "Label("kkk").has"
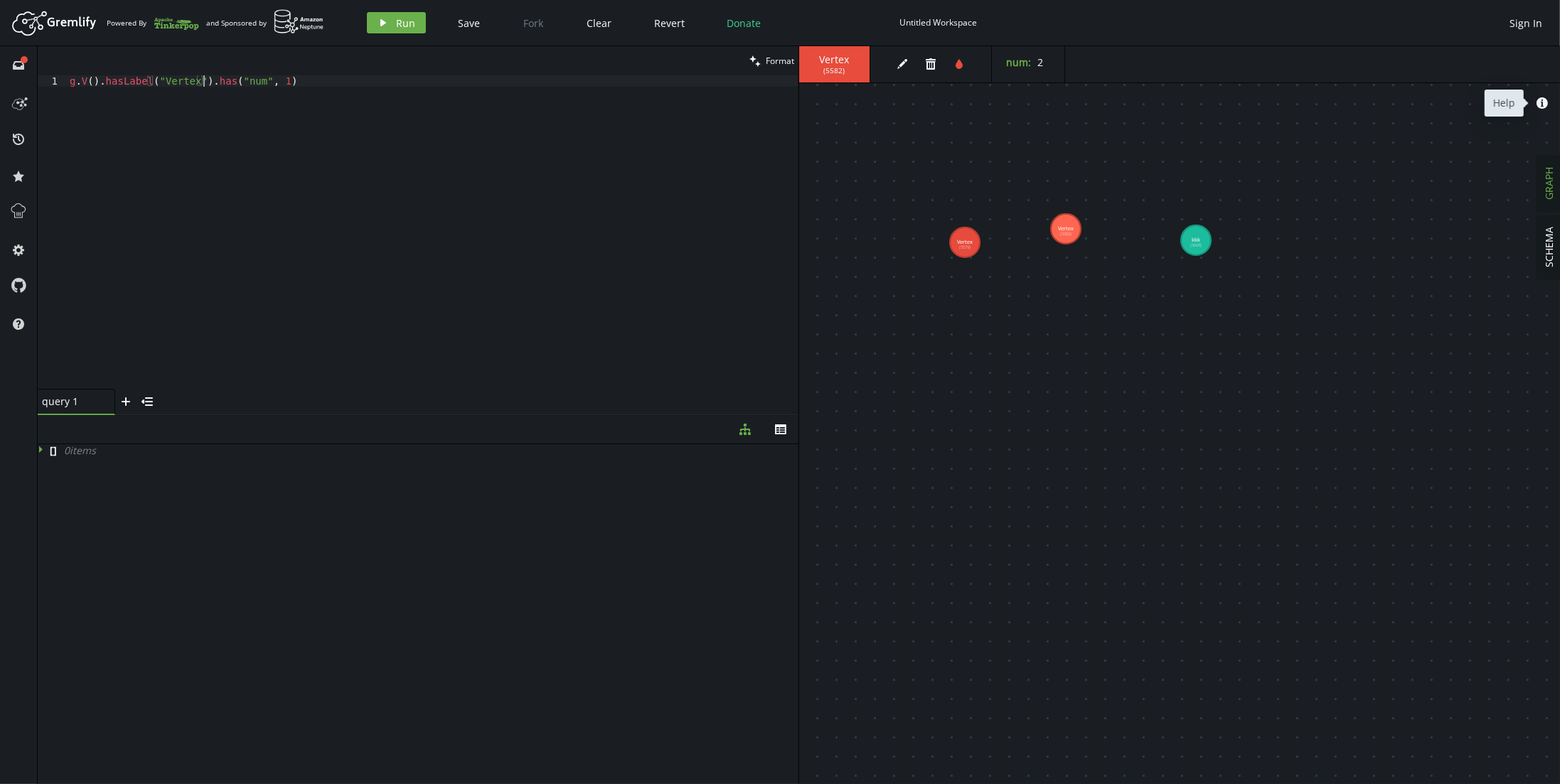
type textarea "g.V().hasLabel("Vertex").hasLabel("kkk").has("num", 1)"
click at [391, 24] on button "play Run" at bounding box center [395, 22] width 59 height 21
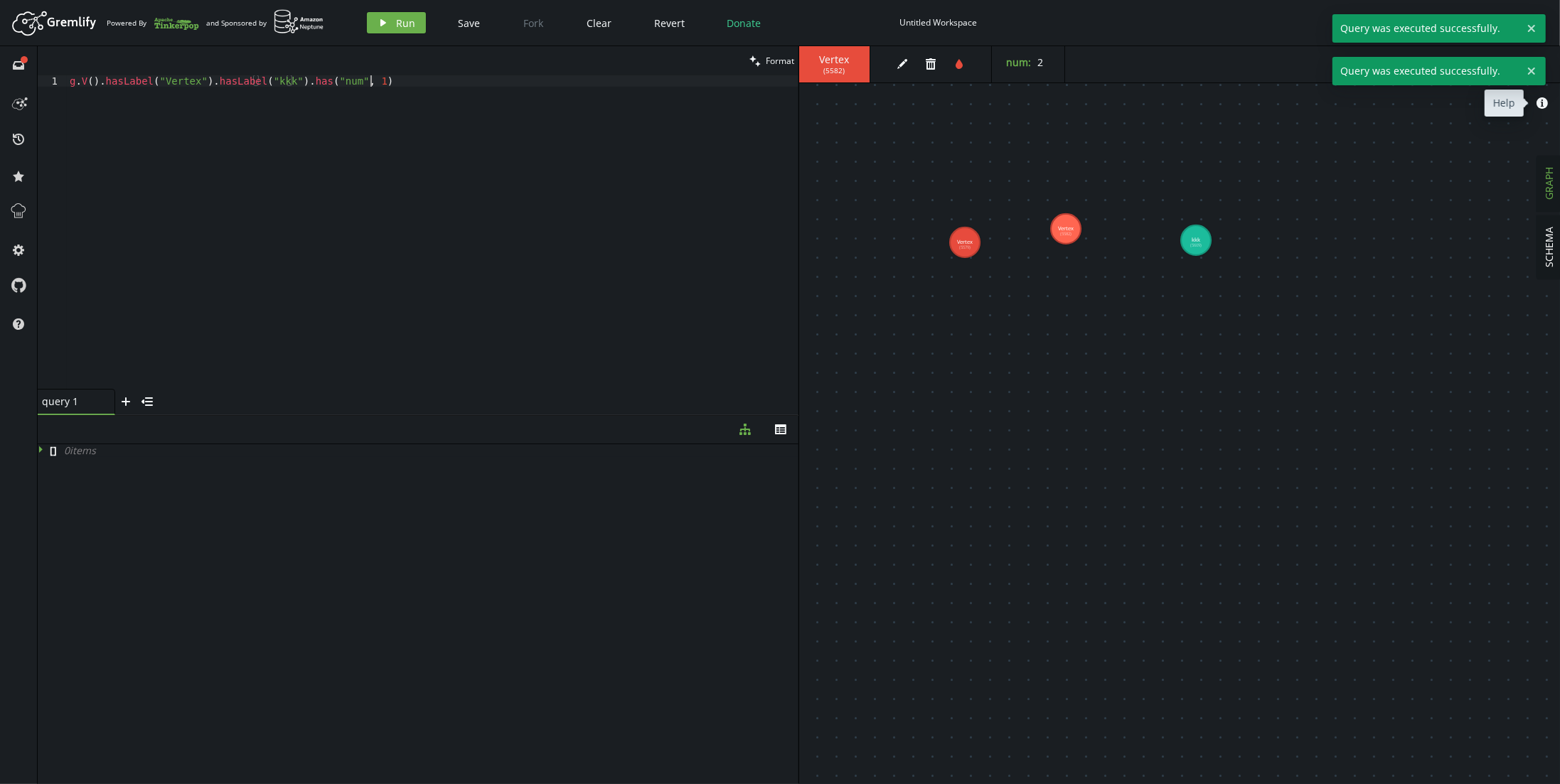
click at [400, 79] on div "g . V ( ) . hasLabel ( "Vertex" ) . hasLabel ( "kkk" ) . has ( "num" , 1 )" at bounding box center [432, 244] width 732 height 336
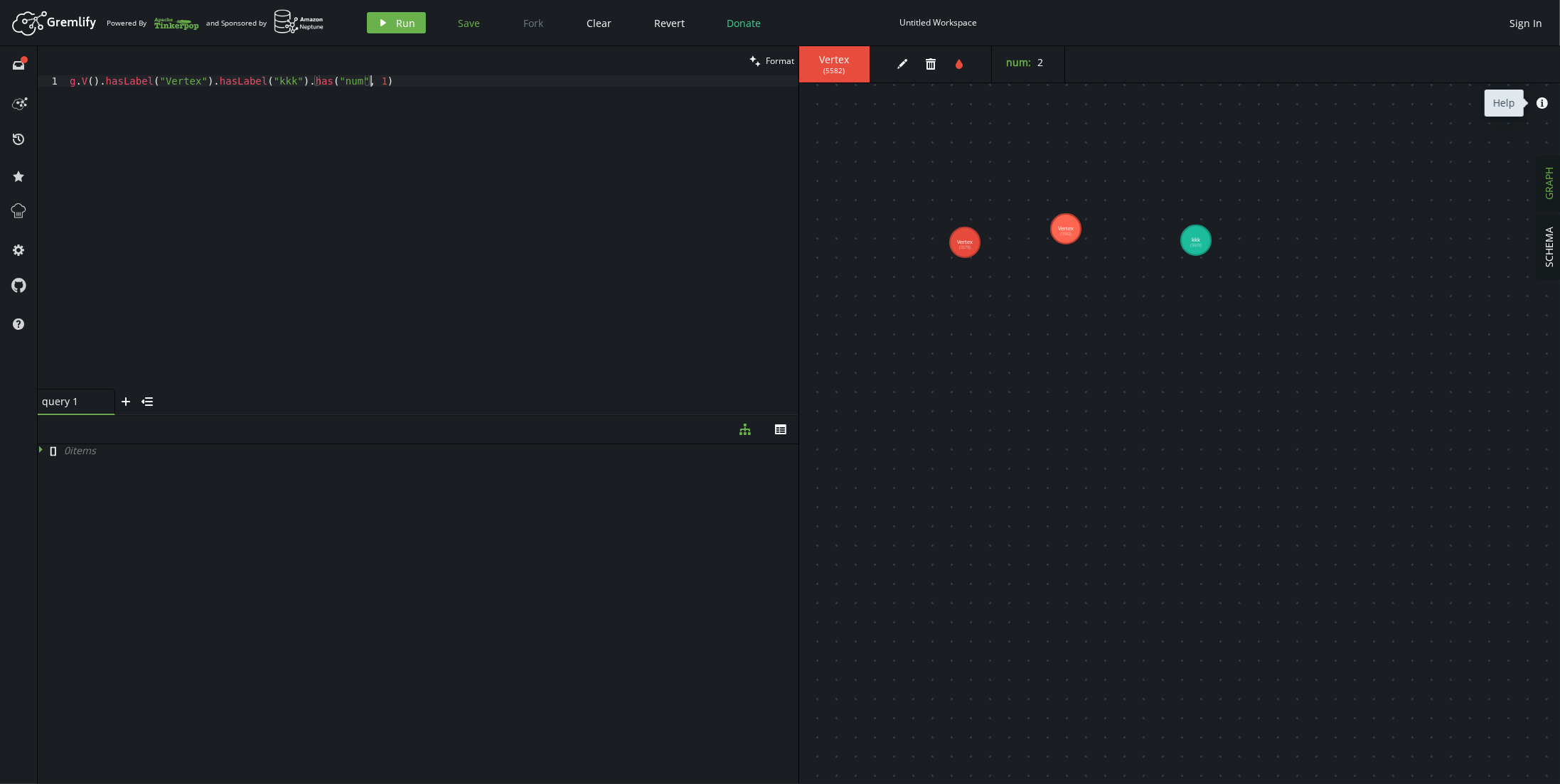
click at [462, 25] on span "Save" at bounding box center [469, 23] width 22 height 14
click at [426, 111] on div "g . V ( ) . hasLabel ( "Vertex" ) . hasLabel ( "kkk" ) . has ( "num" , 1 )" at bounding box center [432, 244] width 732 height 336
click at [400, 21] on span "Run" at bounding box center [405, 23] width 19 height 14
